Goal: Information Seeking & Learning: Learn about a topic

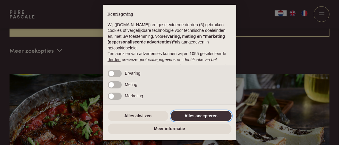
click at [196, 114] on button "Alles accepteren" at bounding box center [201, 116] width 61 height 11
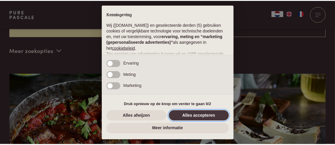
scroll to position [94, 0]
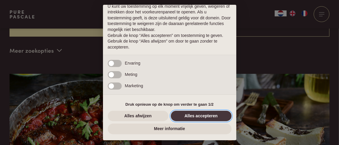
click at [196, 114] on button "Alles accepteren" at bounding box center [201, 116] width 61 height 11
click at [196, 114] on img at bounding box center [254, 133] width 152 height 119
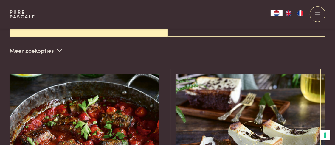
click at [196, 114] on img at bounding box center [251, 133] width 150 height 119
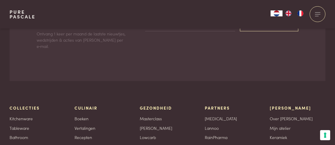
scroll to position [1669, 0]
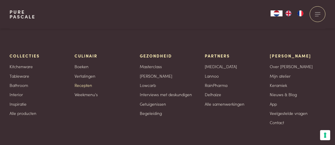
click at [84, 82] on link "Recepten" at bounding box center [84, 85] width 18 height 6
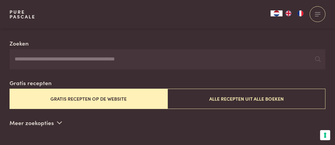
scroll to position [119, 0]
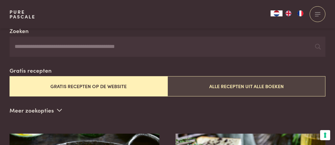
click at [211, 83] on button "Alle recepten uit alle boeken" at bounding box center [247, 86] width 158 height 20
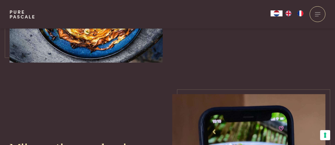
scroll to position [1367, 0]
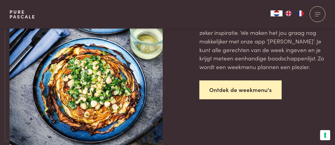
click at [234, 80] on link "Ontdek de weekmenu's" at bounding box center [240, 89] width 82 height 19
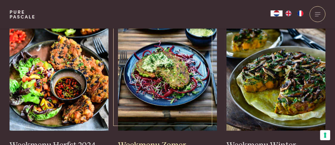
scroll to position [209, 0]
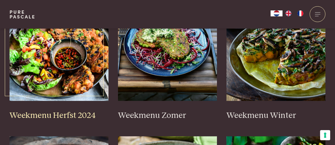
click at [58, 115] on h3 "Weekmenu Herfst 2024" at bounding box center [59, 116] width 99 height 10
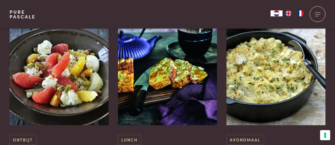
scroll to position [775, 0]
